Goal: Book appointment/travel/reservation

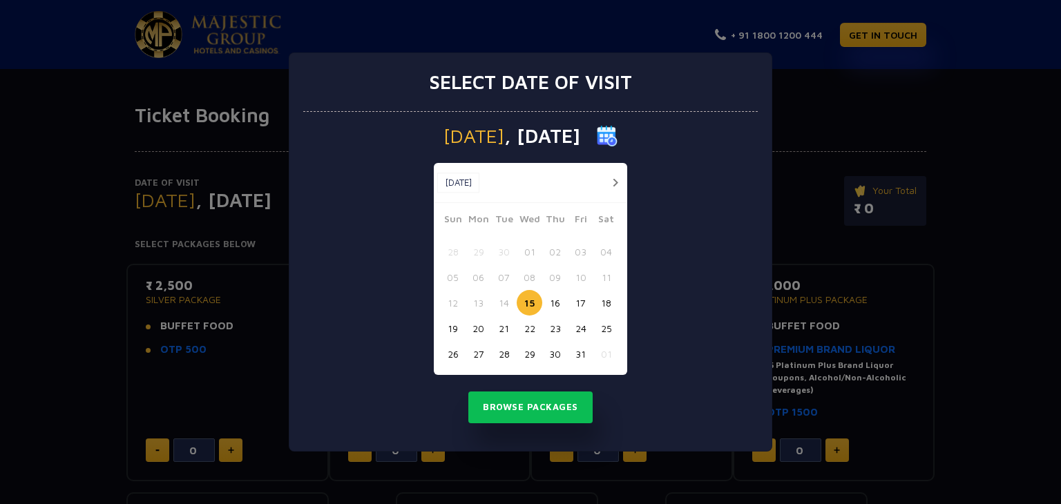
click at [538, 301] on button "15" at bounding box center [530, 303] width 26 height 26
click at [524, 401] on button "Browse Packages" at bounding box center [531, 408] width 124 height 32
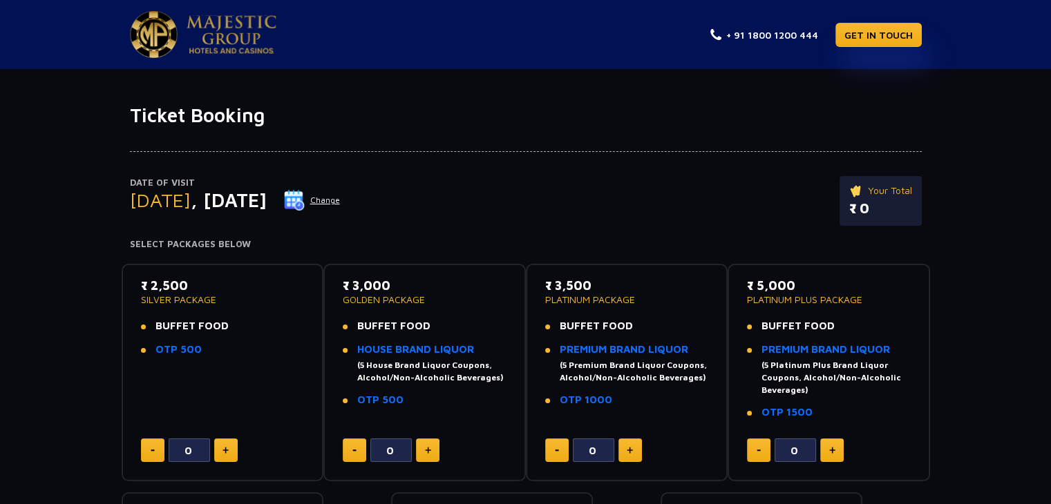
scroll to position [69, 0]
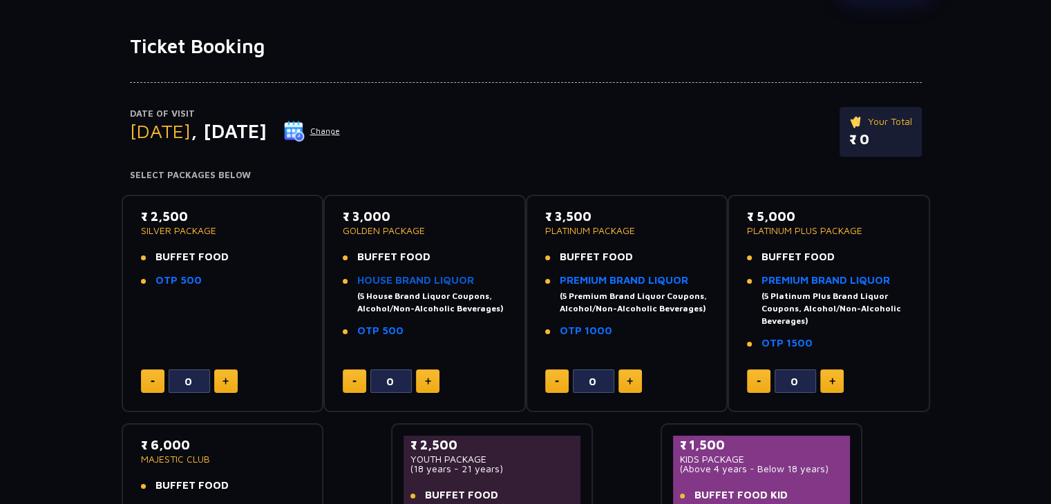
click at [406, 279] on link "HOUSE BRAND LIQUOR" at bounding box center [415, 280] width 117 height 12
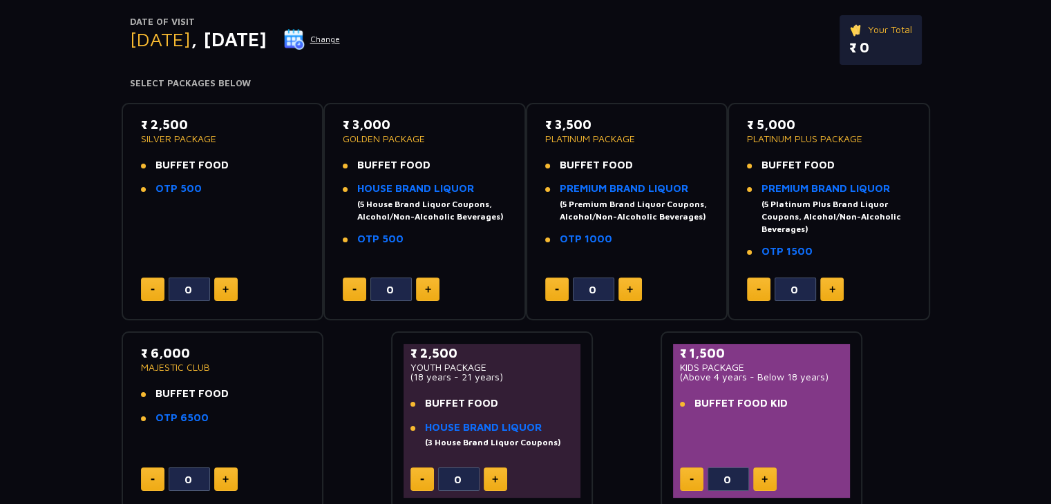
scroll to position [138, 0]
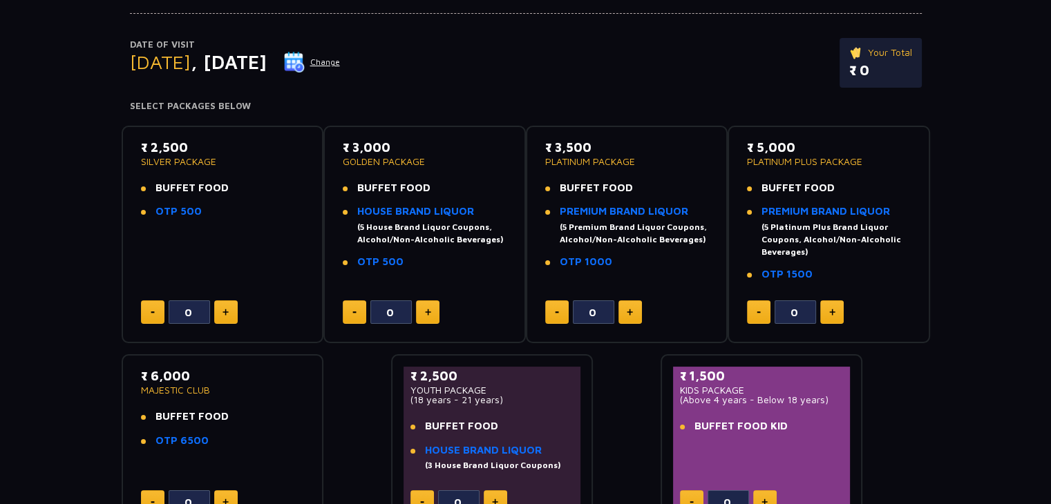
click at [592, 162] on p "PLATINUM PACKAGE" at bounding box center [627, 162] width 164 height 10
click at [633, 177] on div "₹ 3,500 PLATINUM PACKAGE BUFFET FOOD PREMIUM BRAND LIQUOR (5 Premium Brand Liqu…" at bounding box center [627, 208] width 164 height 140
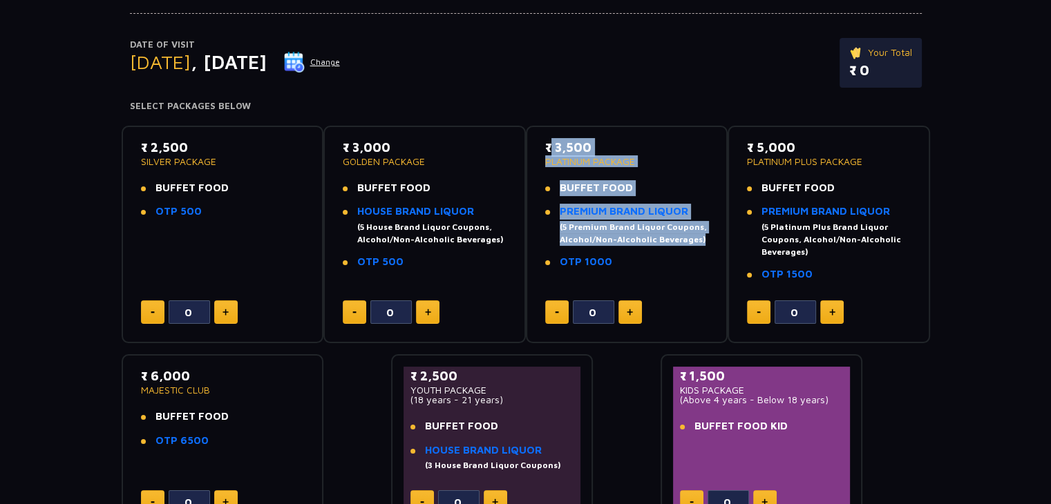
drag, startPoint x: 542, startPoint y: 144, endPoint x: 645, endPoint y: 261, distance: 155.6
click at [645, 261] on div "₹ 3,500 PLATINUM PACKAGE BUFFET FOOD PREMIUM BRAND LIQUOR (5 Premium Brand Liqu…" at bounding box center [627, 235] width 178 height 194
click at [645, 261] on li "OTP 1000" at bounding box center [627, 262] width 164 height 16
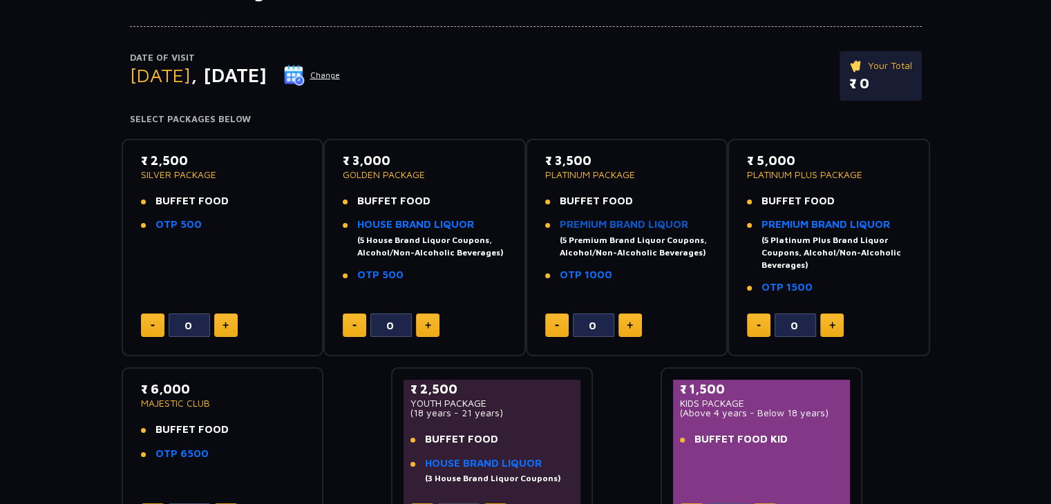
scroll to position [0, 0]
